Goal: Complete application form

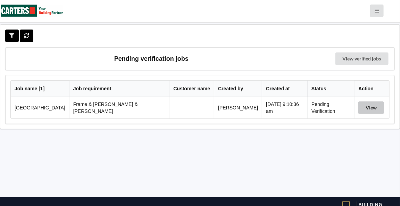
click at [367, 108] on button "View" at bounding box center [371, 107] width 26 height 12
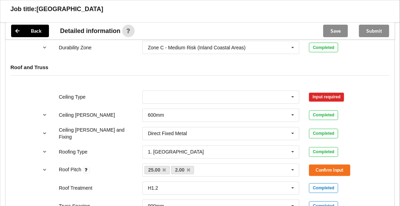
scroll to position [374, 0]
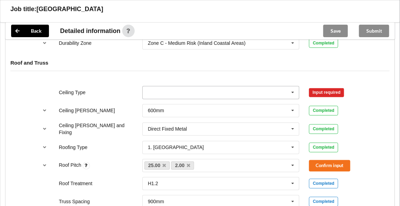
click at [291, 86] on icon at bounding box center [293, 92] width 10 height 13
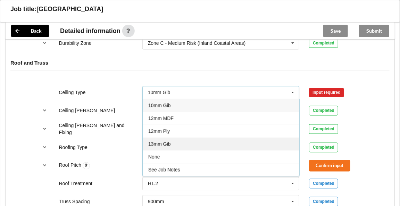
click at [168, 141] on span "13mm Gib" at bounding box center [159, 144] width 23 height 6
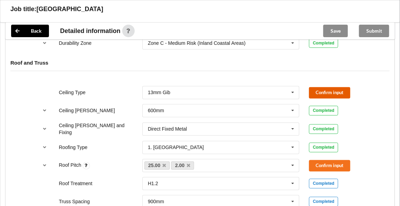
click at [319, 87] on button "Confirm input" at bounding box center [329, 92] width 41 height 11
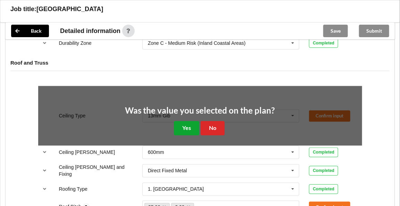
click at [195, 121] on button "Yes" at bounding box center [186, 128] width 25 height 14
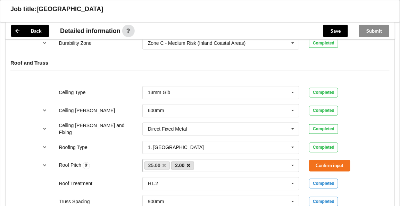
click at [188, 163] on icon at bounding box center [188, 165] width 3 height 5
click at [326, 160] on button "Confirm input" at bounding box center [329, 165] width 41 height 11
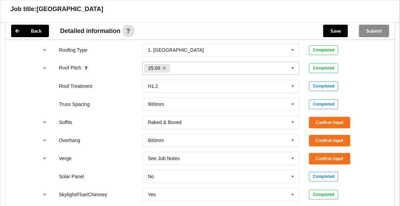
scroll to position [477, 0]
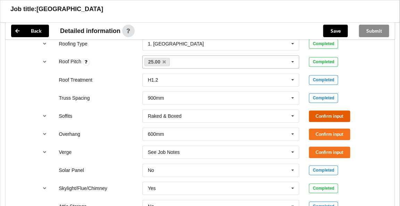
click at [325, 110] on button "Confirm input" at bounding box center [329, 115] width 41 height 11
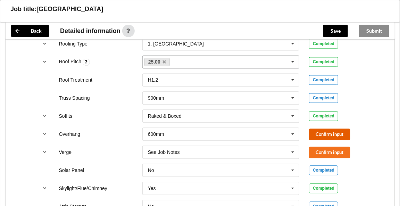
click at [329, 128] on button "Confirm input" at bounding box center [329, 133] width 41 height 11
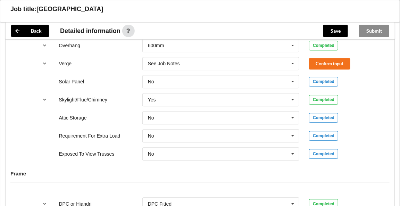
scroll to position [569, 0]
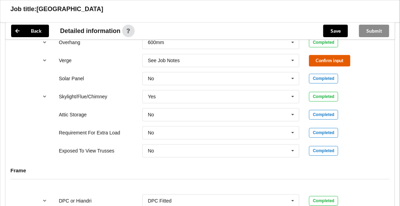
click at [324, 55] on button "Confirm input" at bounding box center [329, 60] width 41 height 11
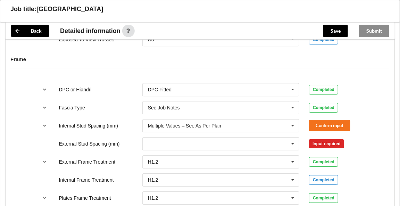
scroll to position [695, 0]
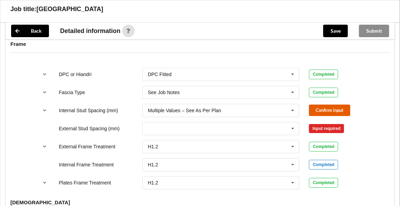
click at [317, 104] on button "Confirm input" at bounding box center [329, 109] width 41 height 11
click at [294, 122] on icon at bounding box center [293, 128] width 10 height 13
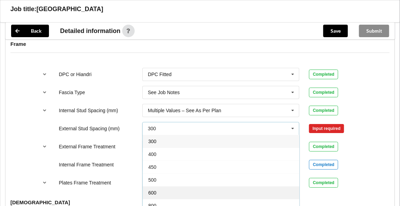
click at [160, 186] on div "600" at bounding box center [221, 192] width 156 height 13
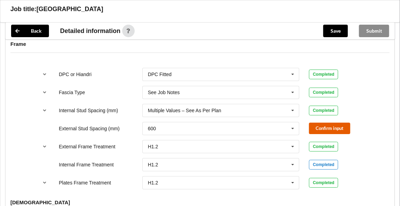
click at [331, 122] on button "Confirm input" at bounding box center [329, 127] width 41 height 11
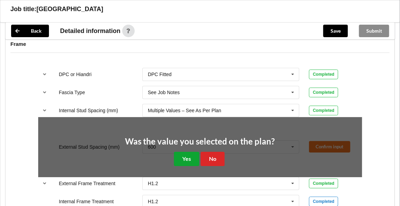
click at [184, 152] on button "Yes" at bounding box center [186, 159] width 25 height 14
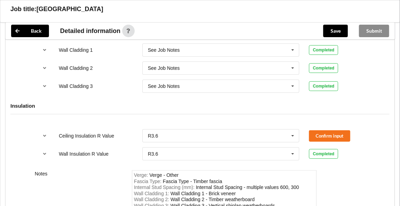
scroll to position [879, 0]
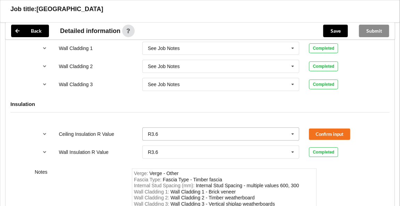
click at [291, 128] on icon at bounding box center [293, 134] width 10 height 13
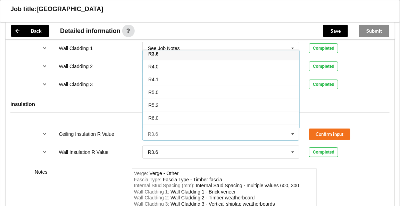
scroll to position [240, 0]
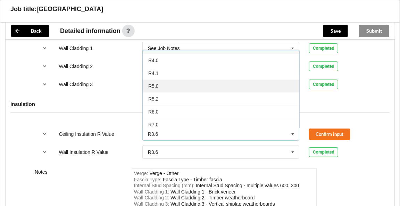
click at [157, 83] on span "R5.0" at bounding box center [153, 86] width 10 height 6
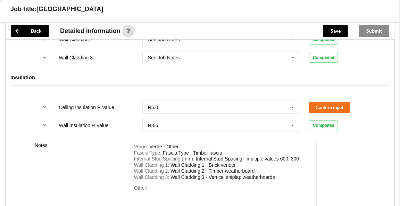
scroll to position [930, 0]
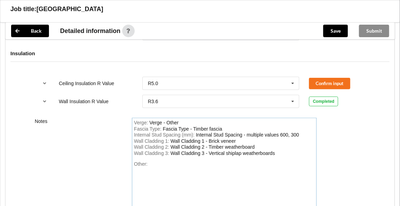
click at [278, 150] on div "Wall Cladding 3 : Wall Cladding 3 - Vertical shiplap weatherboards" at bounding box center [224, 153] width 180 height 6
click at [184, 150] on div "Wall Cladding 3 - Vertical shiplap weatherboards Ceiling insulation R5.0 ans R3…" at bounding box center [204, 156] width 141 height 12
click at [204, 150] on div "Wall Cladding 3 - Vertical shiplap weatherboards Ceiling insulation R5.0 skilli…" at bounding box center [204, 156] width 141 height 12
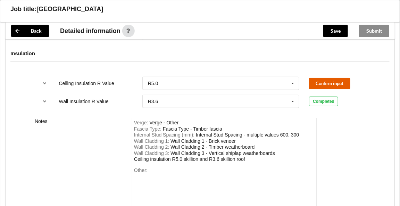
click at [318, 78] on button "Confirm input" at bounding box center [329, 83] width 41 height 11
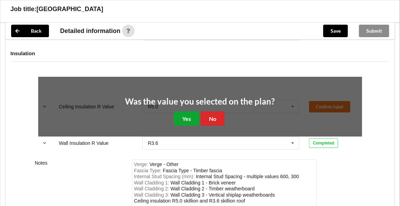
click at [192, 111] on button "Yes" at bounding box center [186, 118] width 25 height 14
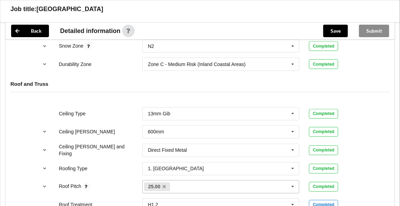
scroll to position [344, 0]
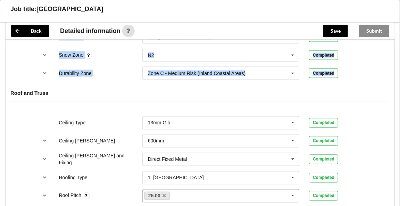
drag, startPoint x: 389, startPoint y: 59, endPoint x: 385, endPoint y: 29, distance: 30.1
drag, startPoint x: 385, startPoint y: 29, endPoint x: 335, endPoint y: 30, distance: 50.3
click at [335, 30] on button "Save" at bounding box center [335, 31] width 25 height 12
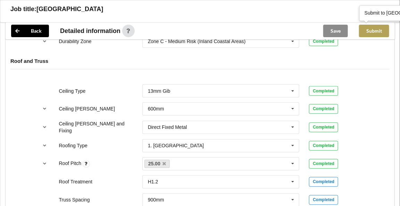
click at [373, 33] on button "Submit" at bounding box center [374, 31] width 30 height 12
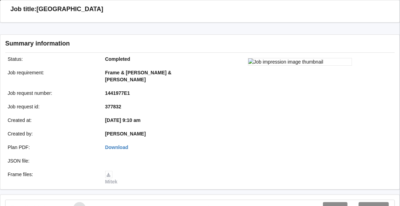
scroll to position [0, 0]
